Goal: Information Seeking & Learning: Understand process/instructions

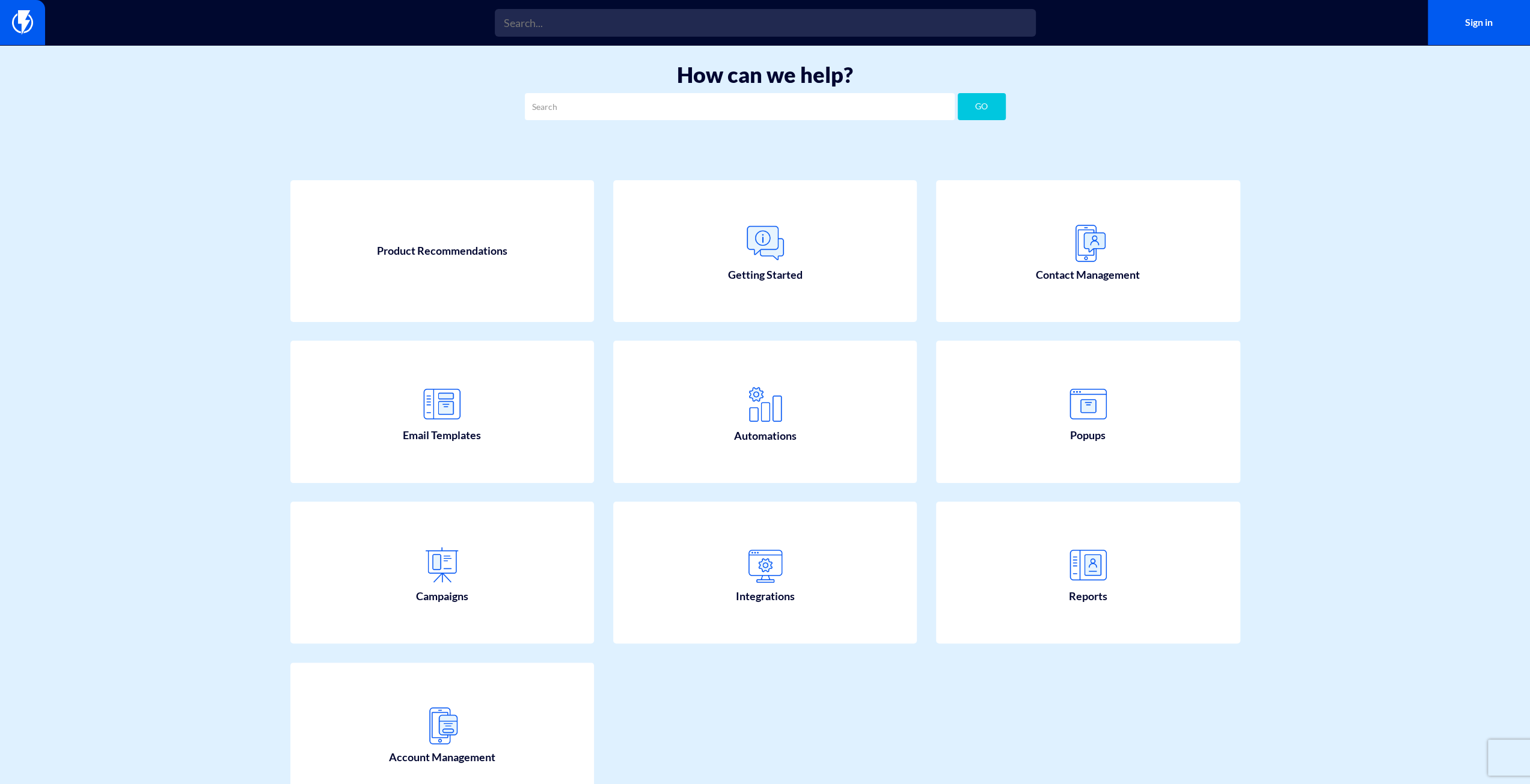
scroll to position [75, 0]
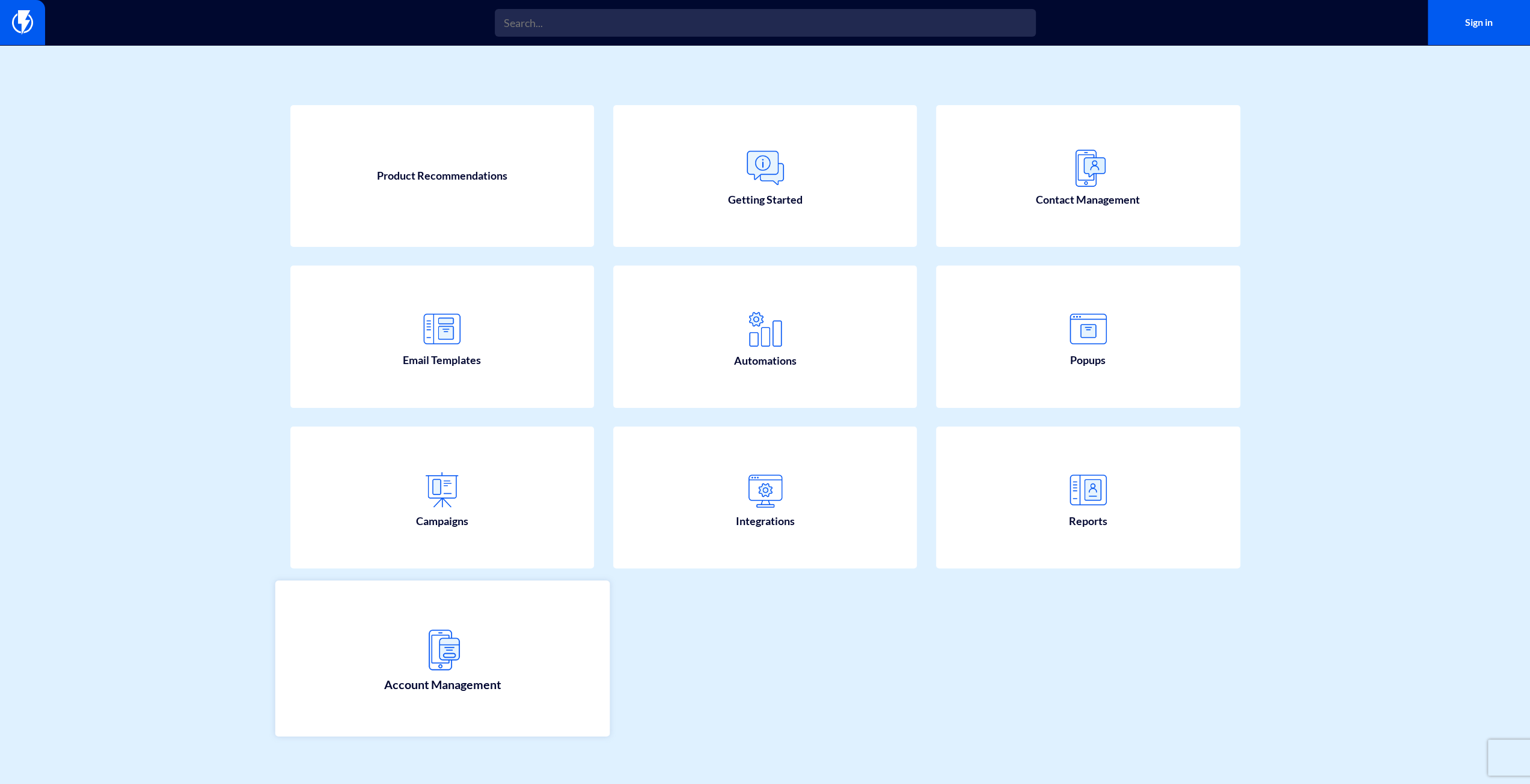
click at [489, 660] on link "Account Management" at bounding box center [441, 658] width 334 height 156
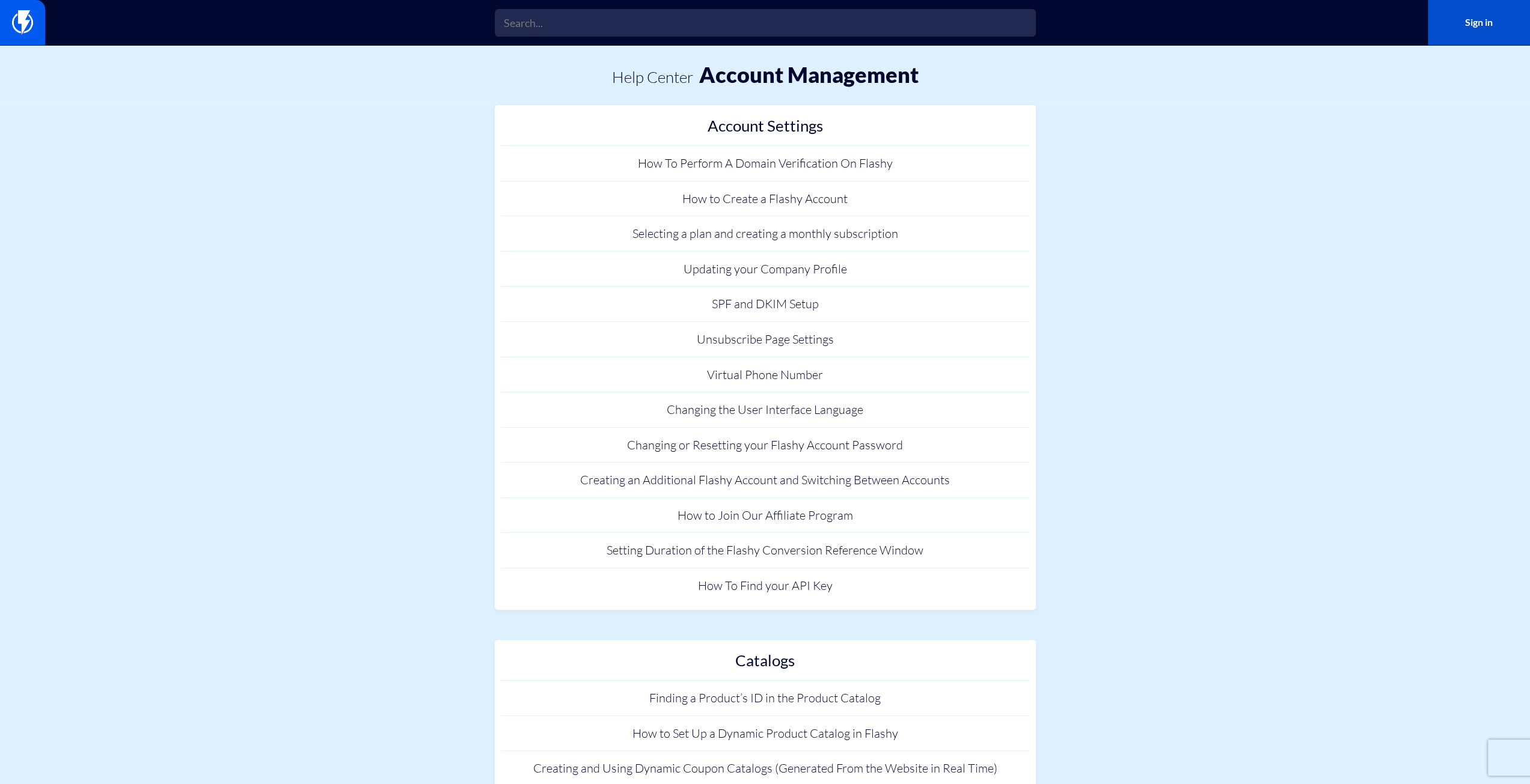
click at [1474, 28] on link "Sign in" at bounding box center [1478, 23] width 102 height 45
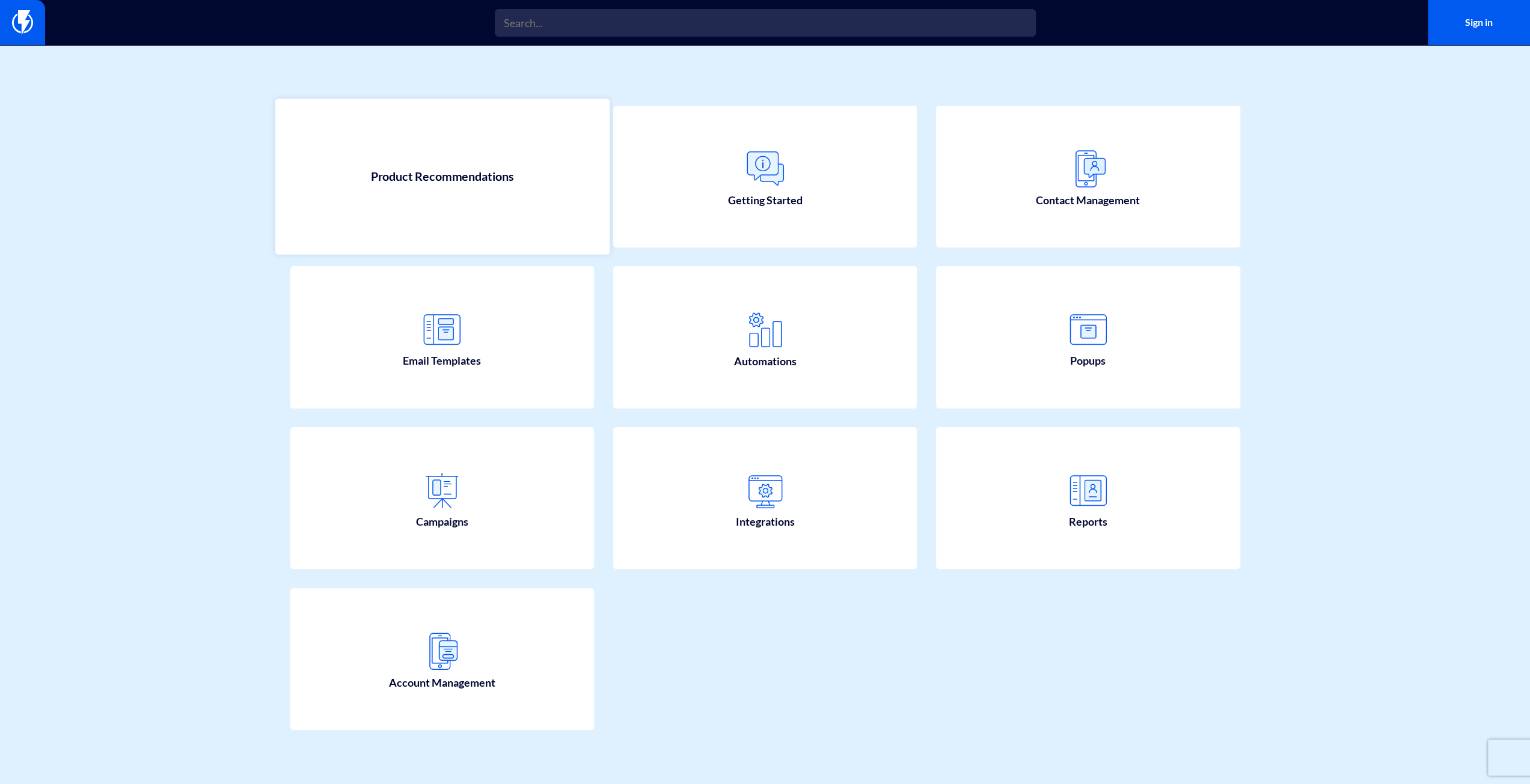
scroll to position [75, 0]
click at [471, 178] on span "Product Recommendations" at bounding box center [442, 175] width 144 height 17
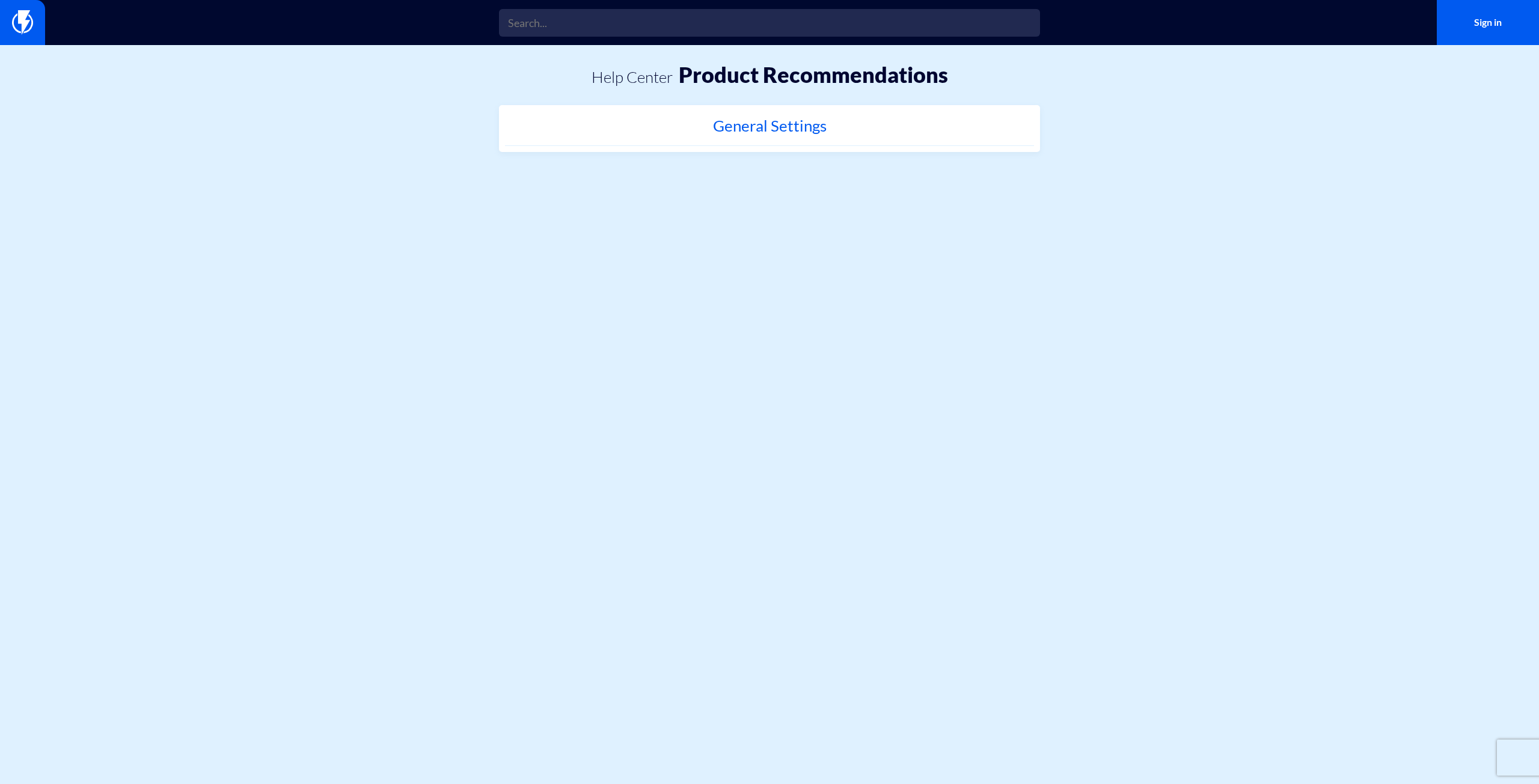
click at [783, 127] on h2 "General Settings" at bounding box center [769, 129] width 517 height 24
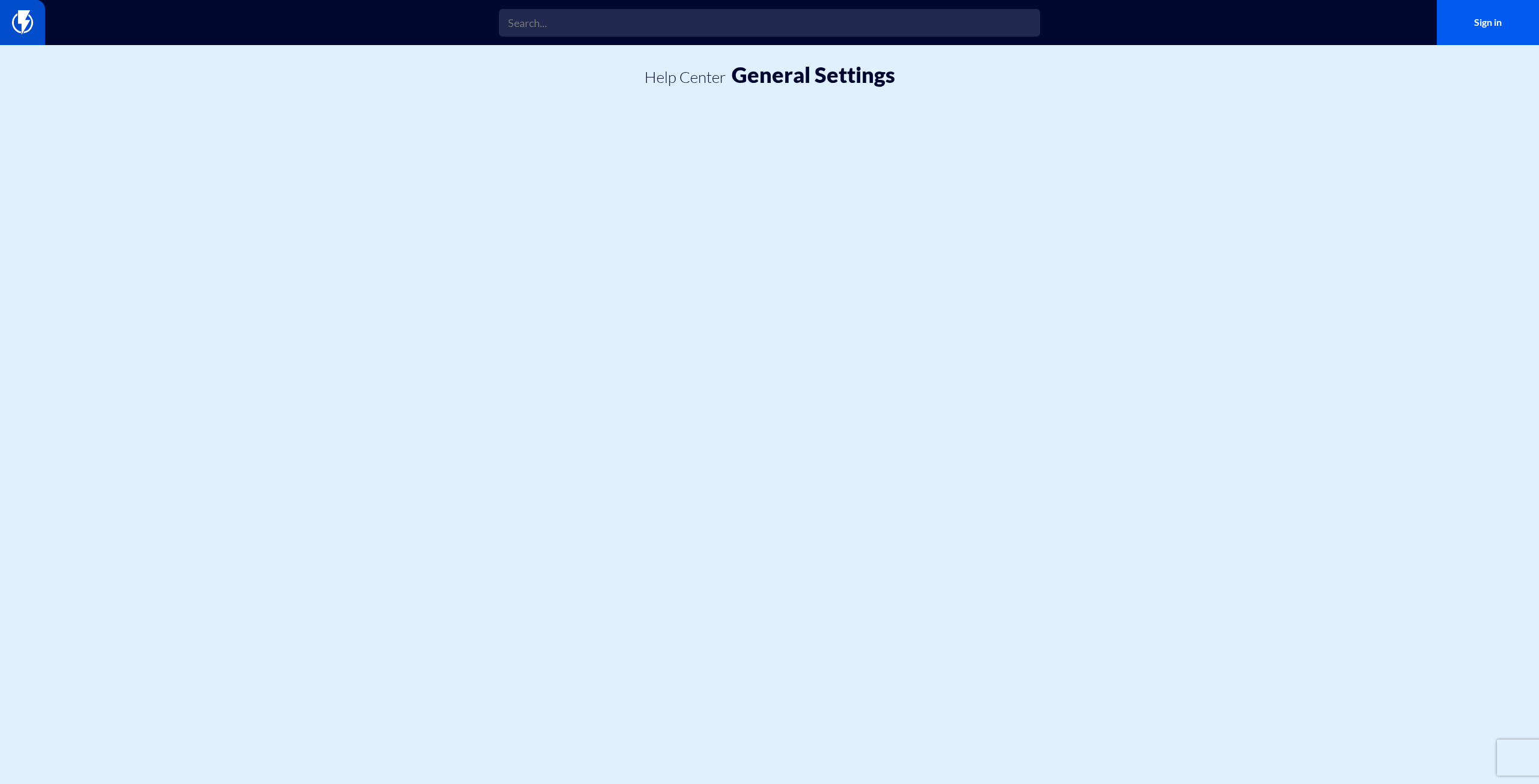
click at [25, 24] on img at bounding box center [22, 22] width 21 height 24
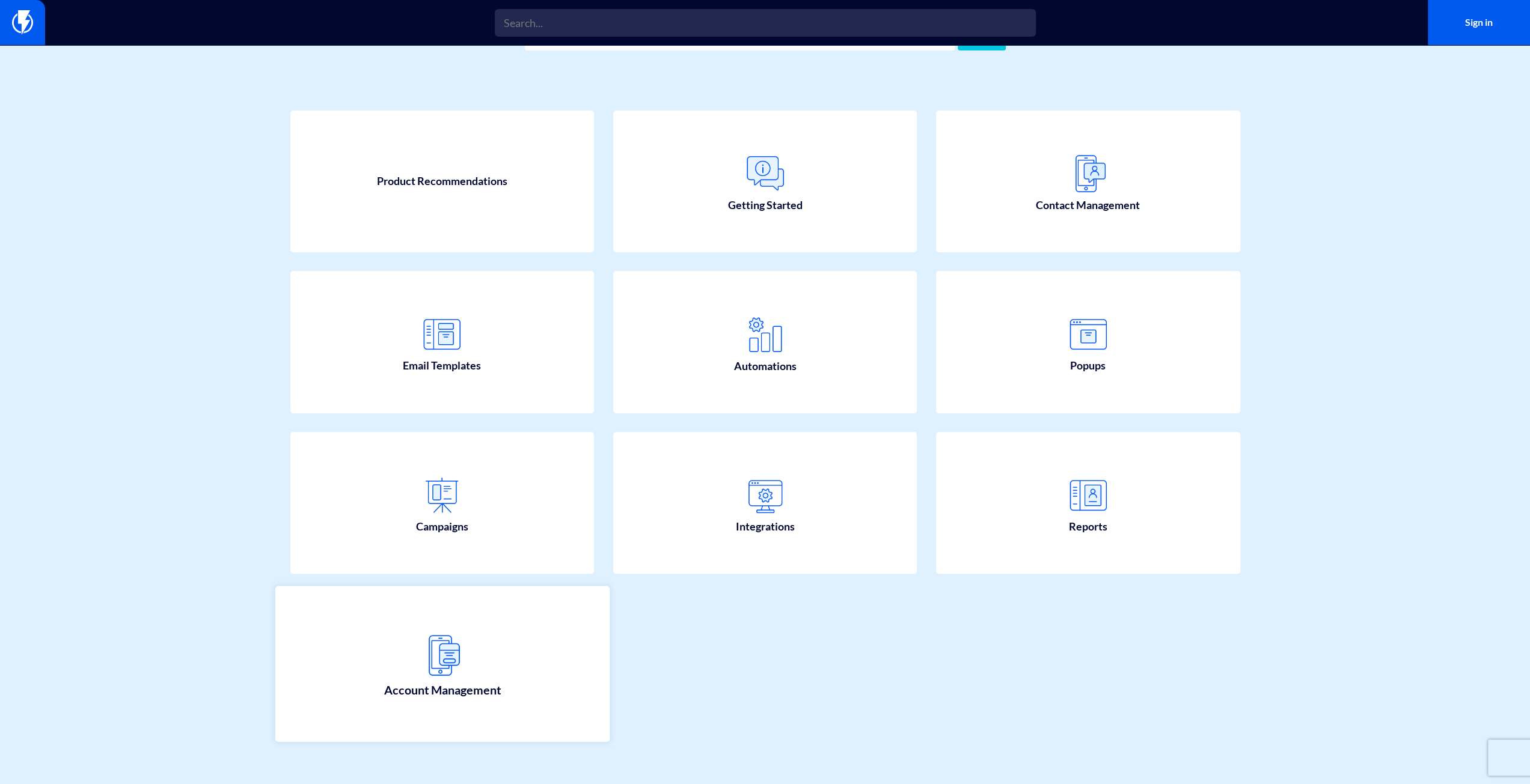
scroll to position [75, 0]
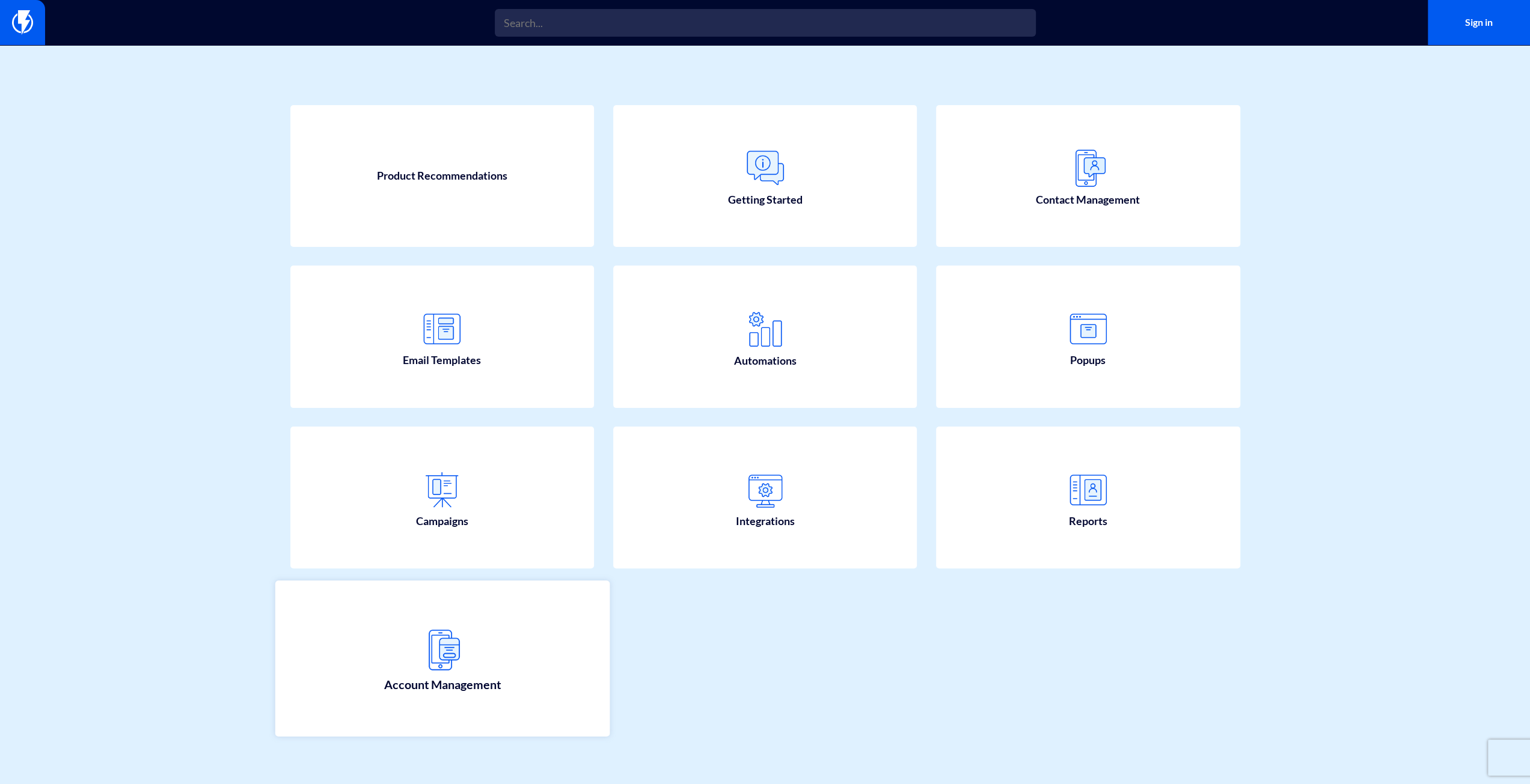
click at [457, 647] on img at bounding box center [442, 651] width 53 height 53
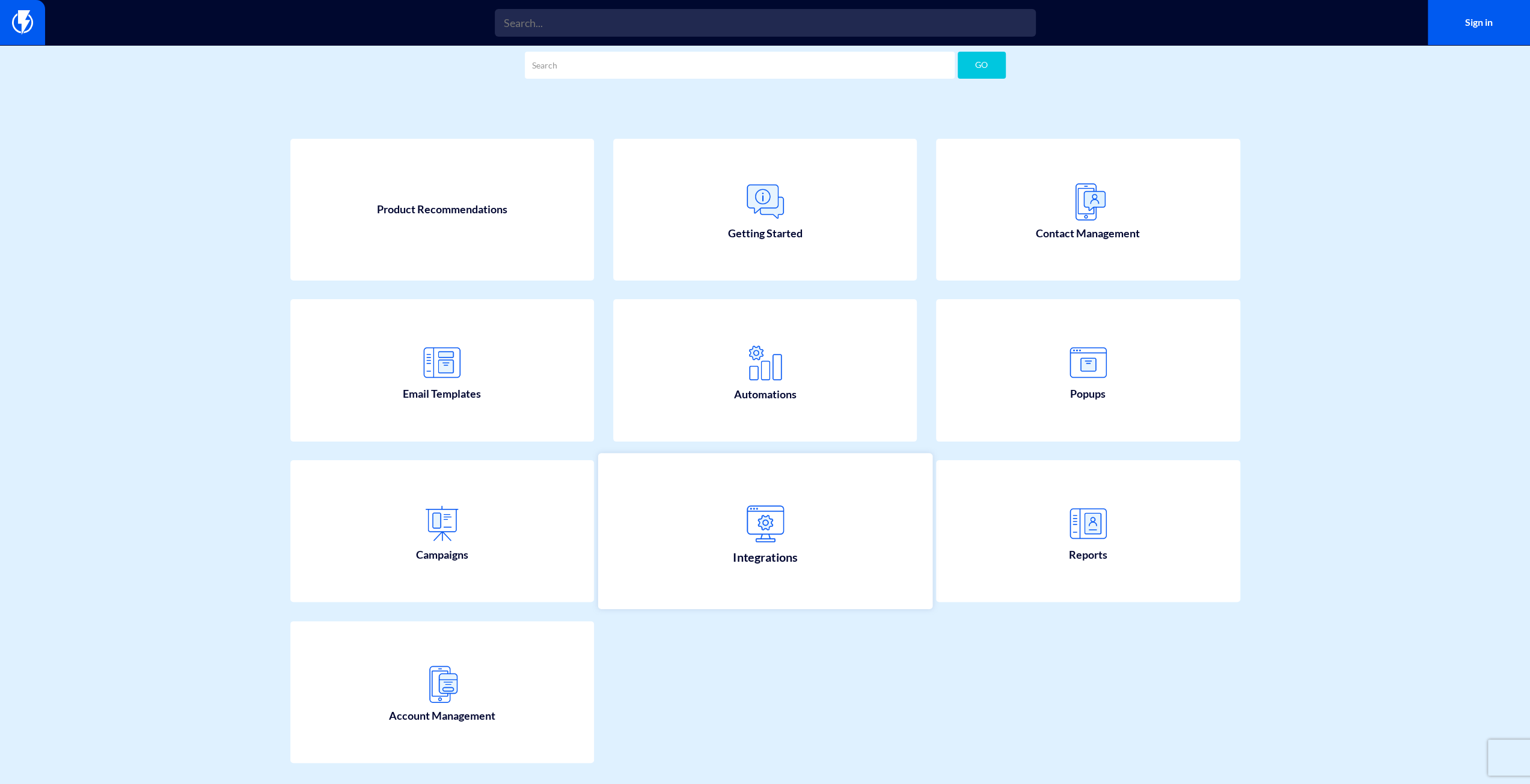
scroll to position [75, 0]
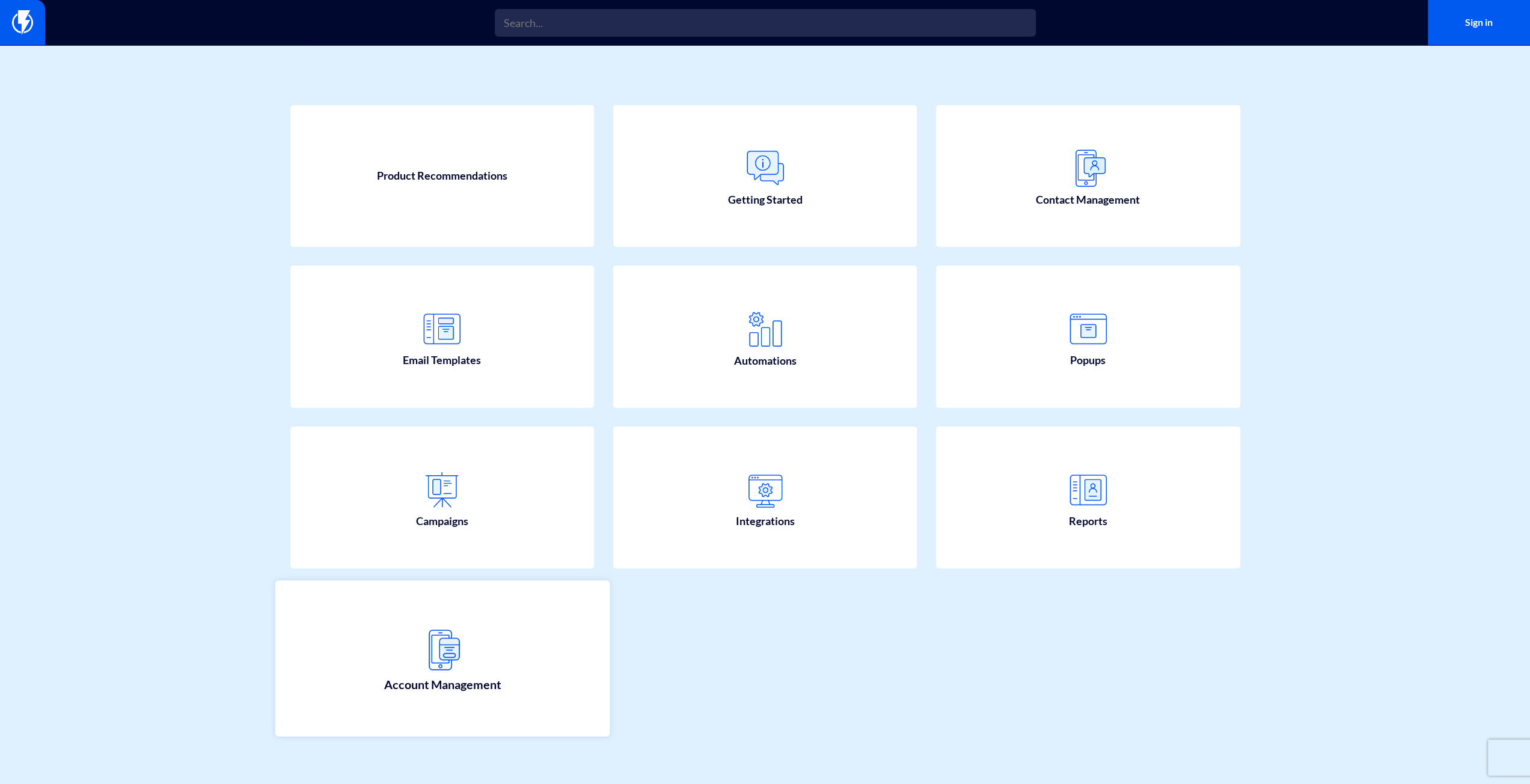
click at [473, 677] on span "Account Management" at bounding box center [442, 685] width 118 height 17
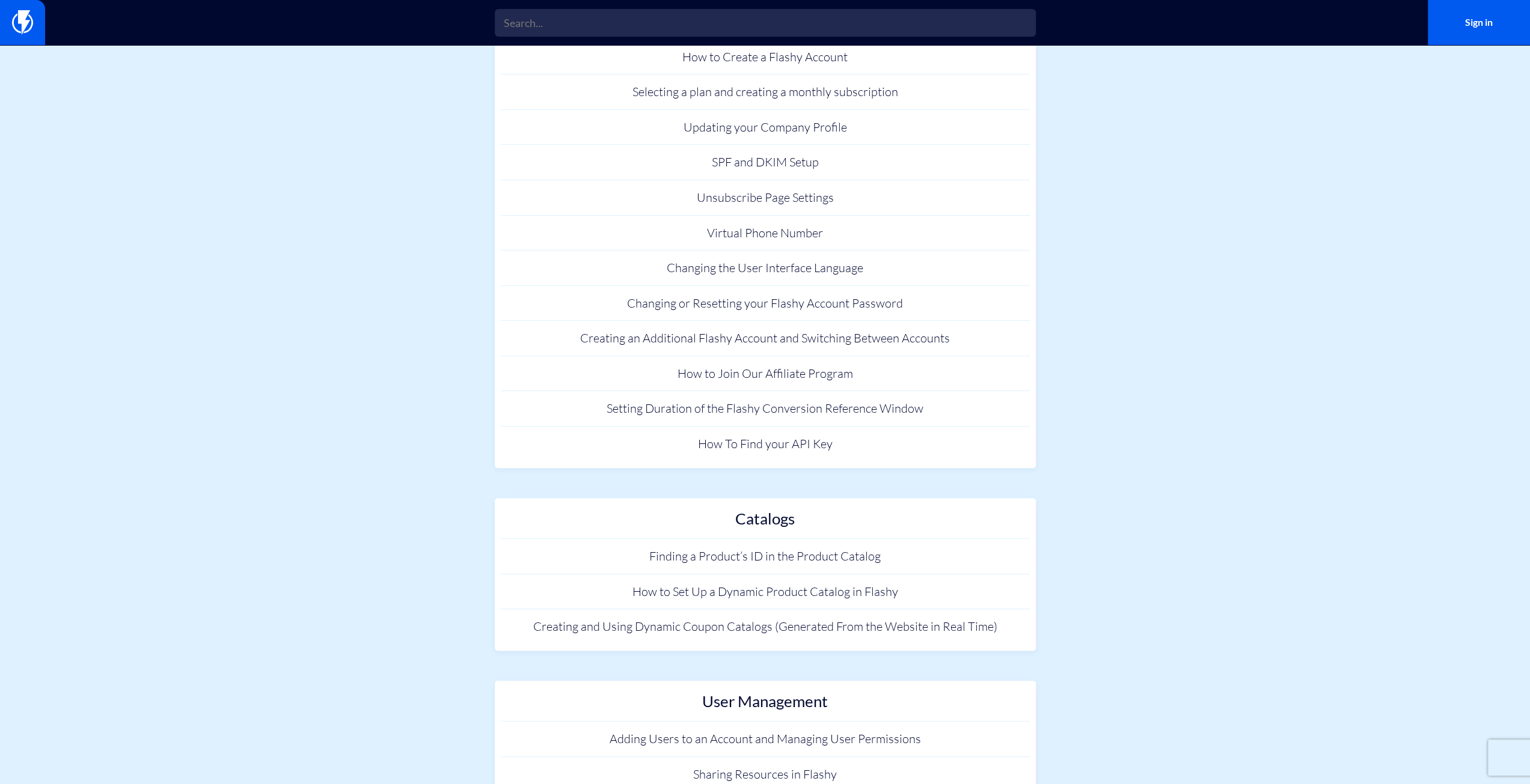
scroll to position [138, 0]
click at [697, 735] on link "Adding Users to an Account and Managing User Permissions" at bounding box center [765, 743] width 529 height 35
